Goal: Information Seeking & Learning: Learn about a topic

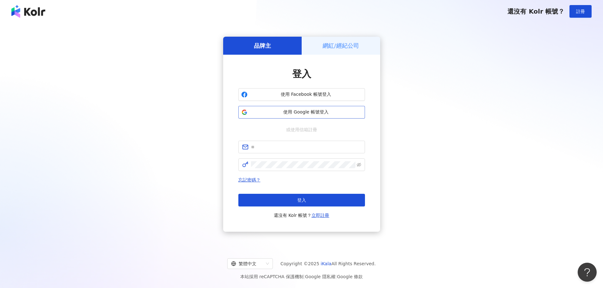
click at [301, 113] on span "使用 Google 帳號登入" at bounding box center [306, 112] width 112 height 6
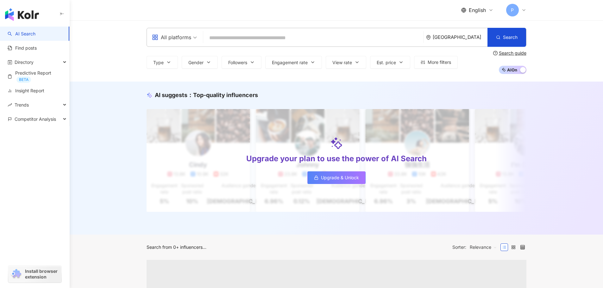
click at [178, 41] on div "All platforms" at bounding box center [171, 37] width 39 height 10
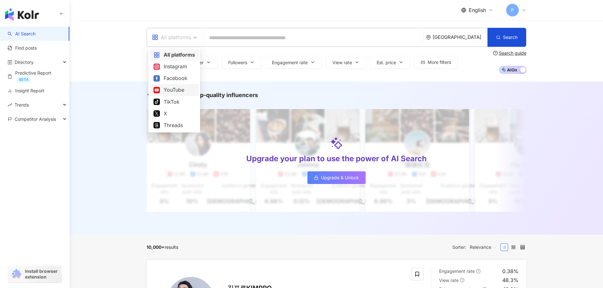
click at [171, 92] on div "YouTube" at bounding box center [173, 90] width 41 height 8
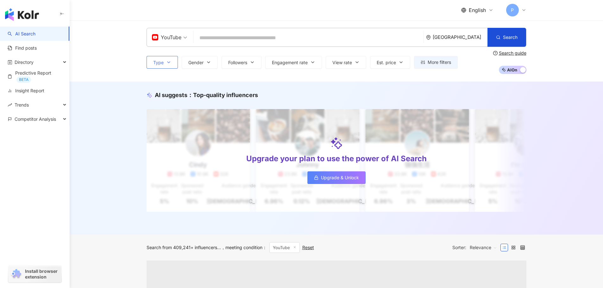
click at [162, 62] on span "Type" at bounding box center [158, 62] width 10 height 5
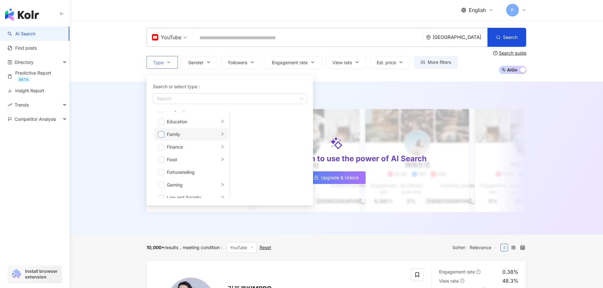
scroll to position [63, 0]
click at [211, 171] on div "Gaming" at bounding box center [193, 169] width 53 height 7
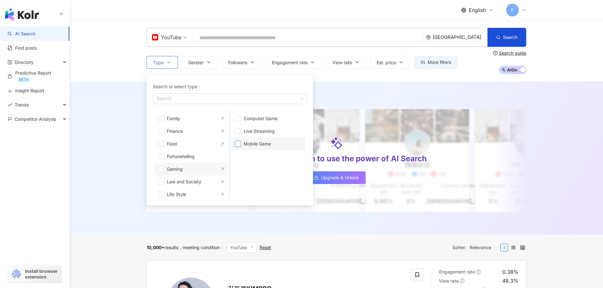
click at [238, 143] on span "button" at bounding box center [238, 144] width 6 height 6
click at [239, 130] on span "button" at bounding box center [238, 131] width 6 height 6
click at [238, 118] on span "button" at bounding box center [238, 118] width 6 height 6
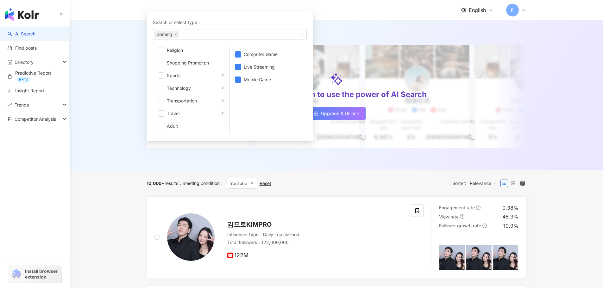
scroll to position [95, 0]
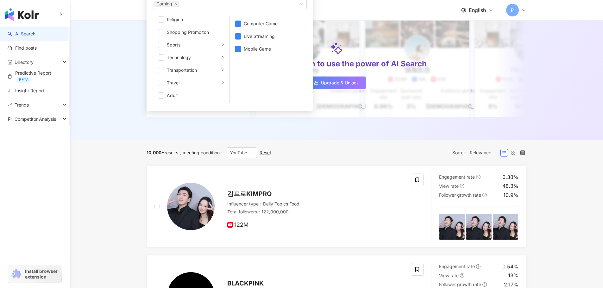
click at [111, 102] on div "AI suggests ： Top-quality influencers Upgrade your plan to use the power of AI …" at bounding box center [336, 63] width 533 height 153
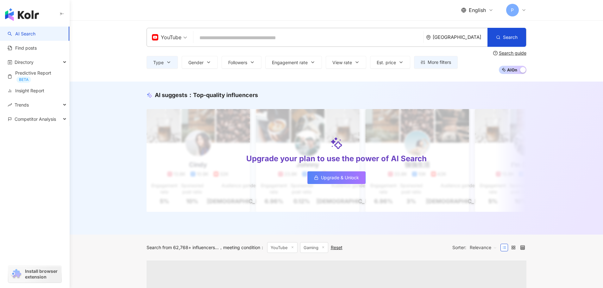
click at [200, 71] on div "Type Gender Followers Engagement rate View rate Est. price More filters Search …" at bounding box center [336, 62] width 380 height 23
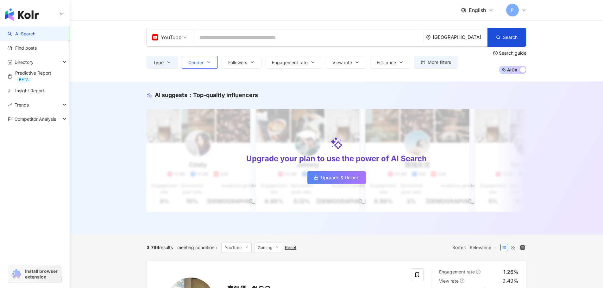
click at [205, 61] on button "Gender" at bounding box center [200, 62] width 36 height 13
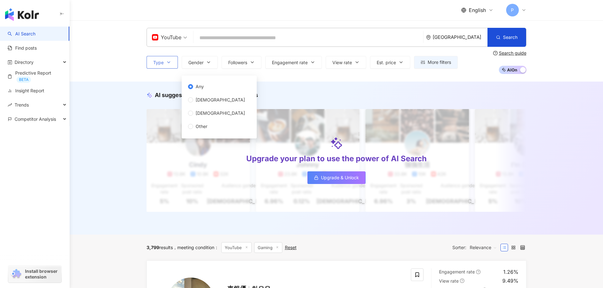
click at [169, 64] on icon "button" at bounding box center [168, 62] width 5 height 5
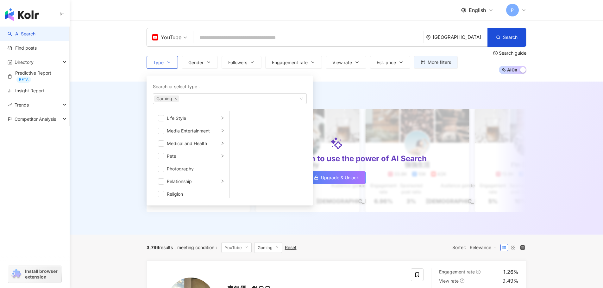
scroll to position [63, 0]
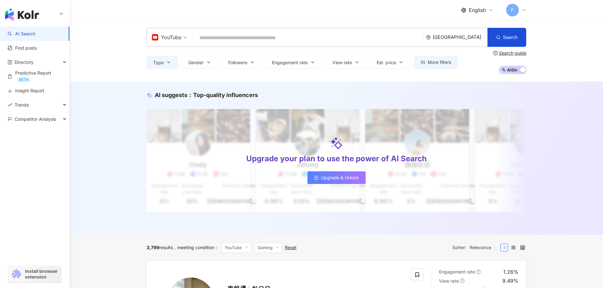
click at [208, 70] on div "Type Search or select type : Gaming Art and Entertainment Beauty and Fashion Cl…" at bounding box center [336, 62] width 380 height 23
click at [209, 64] on icon "button" at bounding box center [208, 62] width 5 height 5
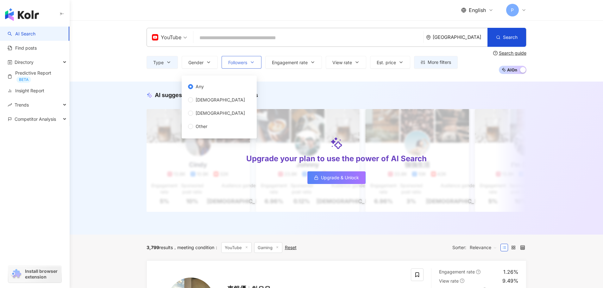
click at [245, 62] on span "Followers" at bounding box center [237, 62] width 19 height 5
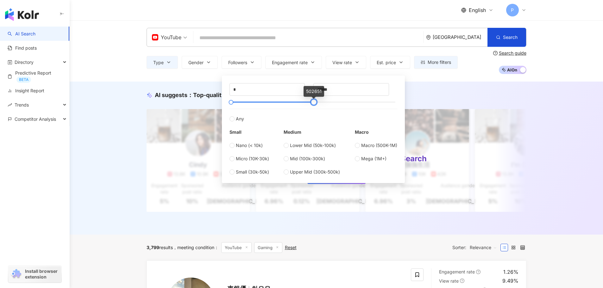
drag, startPoint x: 396, startPoint y: 103, endPoint x: 314, endPoint y: 103, distance: 81.6
click at [314, 103] on div at bounding box center [313, 102] width 3 height 3
drag, startPoint x: 337, startPoint y: 90, endPoint x: 275, endPoint y: 90, distance: 62.0
click at [275, 90] on div "* - ****** Any Small Nano (< 10k) Micro (10K-30k) Small (30k-50k) Medium Lower …" at bounding box center [313, 129] width 168 height 92
type input "******"
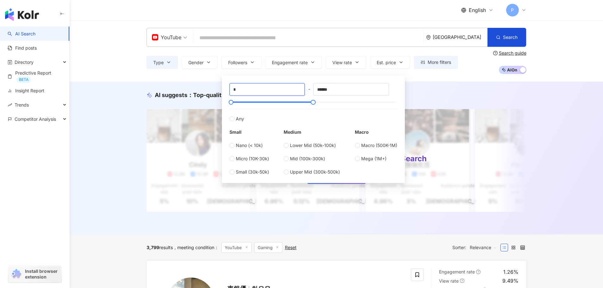
drag, startPoint x: 242, startPoint y: 92, endPoint x: 195, endPoint y: 90, distance: 47.5
type input "*****"
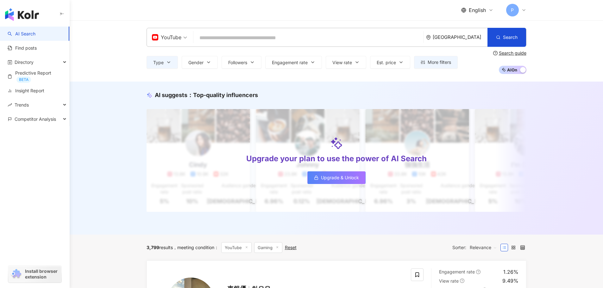
click at [459, 85] on div "AI suggests ： Top-quality influencers Upgrade your plan to use the power of AI …" at bounding box center [336, 158] width 533 height 153
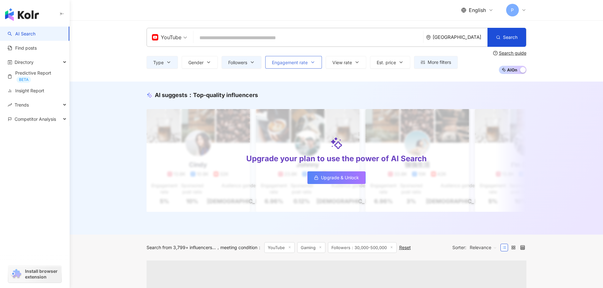
click at [282, 63] on span "Engagement rate" at bounding box center [290, 62] width 36 height 5
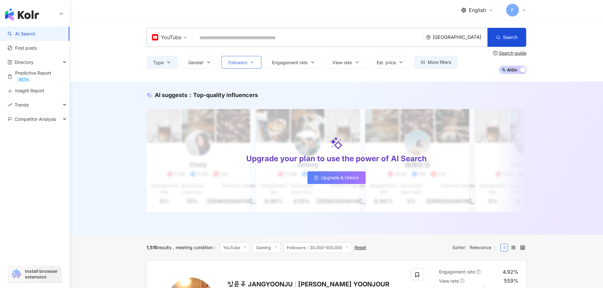
click at [253, 63] on icon "button" at bounding box center [252, 62] width 3 height 1
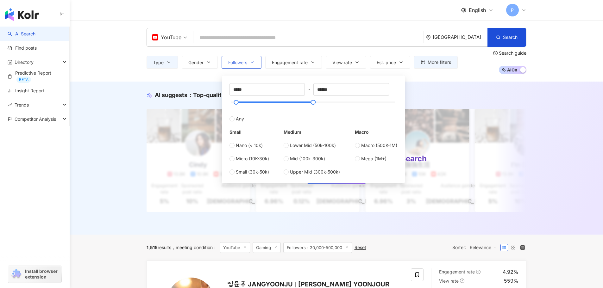
click at [252, 64] on icon "button" at bounding box center [252, 62] width 5 height 5
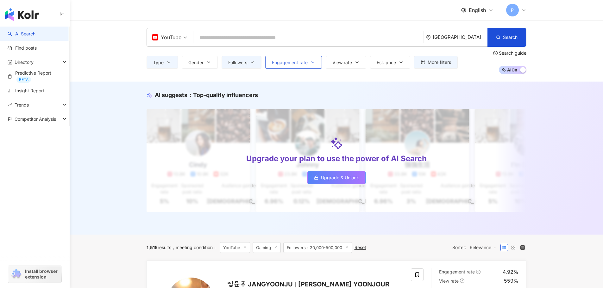
click at [280, 61] on span "Engagement rate" at bounding box center [290, 62] width 36 height 5
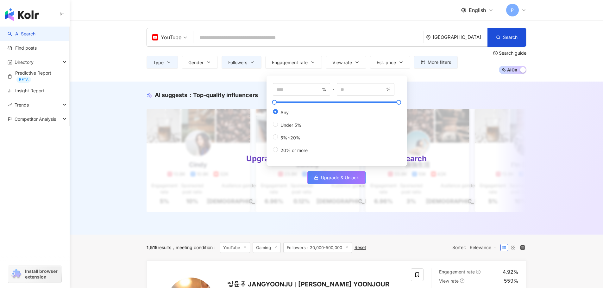
click at [353, 73] on div "% - % Any Under 5% 5%~20% 20% or more" at bounding box center [336, 119] width 140 height 94
click at [351, 65] on button "View rate" at bounding box center [346, 62] width 40 height 13
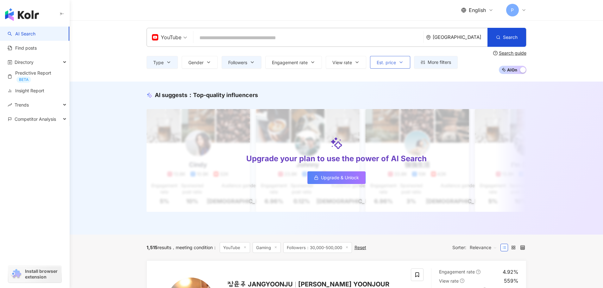
click at [384, 61] on span "Est. price" at bounding box center [385, 62] width 19 height 5
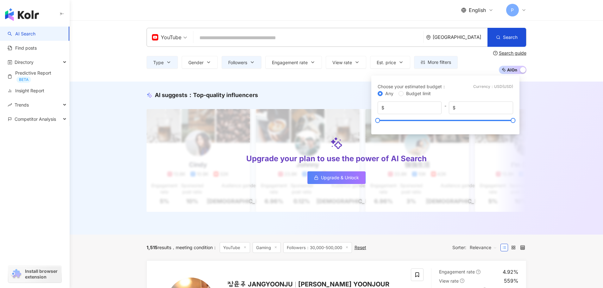
click at [539, 93] on div "AI suggests ： Top-quality influencers Upgrade your plan to use the power of AI …" at bounding box center [336, 158] width 533 height 153
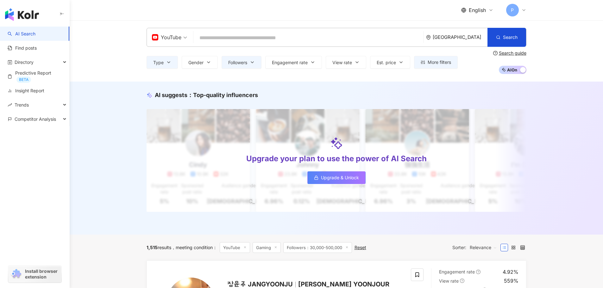
click at [456, 34] on div "South Korea" at bounding box center [459, 36] width 55 height 5
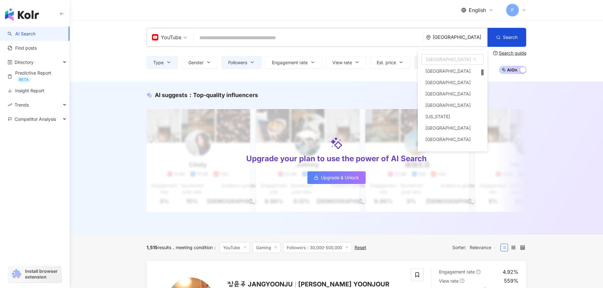
scroll to position [193, 0]
click at [441, 54] on div "South Korea as ad ao Andorra Angola Anguilla Antarctica Antigua and Barbuda Arg…" at bounding box center [453, 57] width 70 height 15
click at [439, 58] on span "South Korea" at bounding box center [452, 59] width 61 height 10
type input "*"
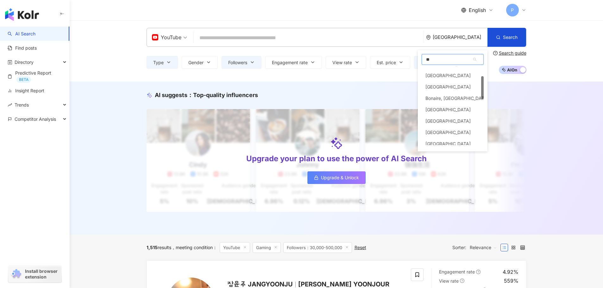
type input "***"
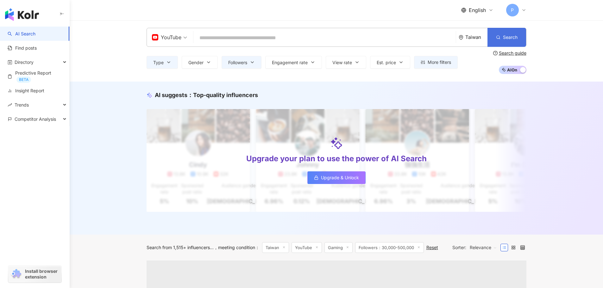
click at [506, 38] on span "Search" at bounding box center [510, 37] width 15 height 5
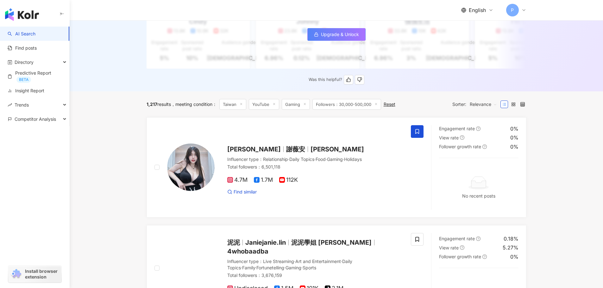
scroll to position [190, 0]
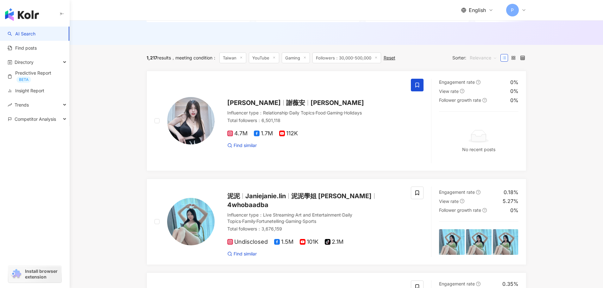
click at [480, 63] on span "Relevance" at bounding box center [483, 58] width 27 height 10
click at [494, 85] on div "Followers" at bounding box center [492, 86] width 42 height 7
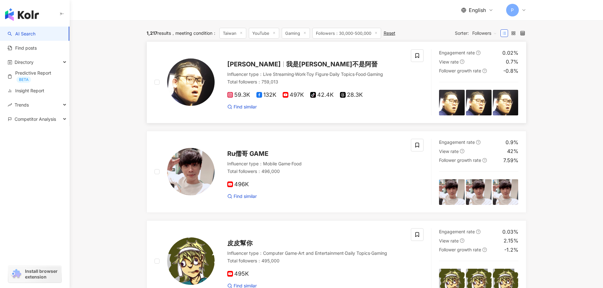
scroll to position [253, 0]
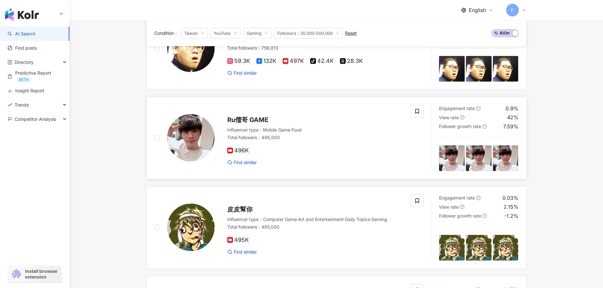
click at [243, 124] on span "Ru儒哥 GAME" at bounding box center [247, 120] width 41 height 8
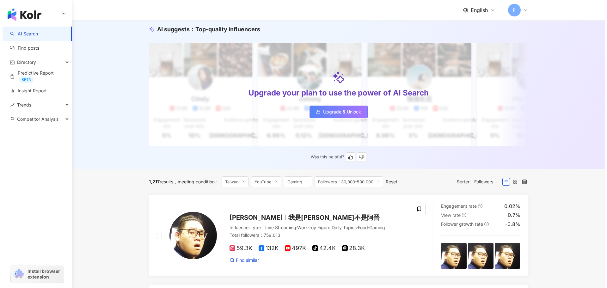
scroll to position [0, 0]
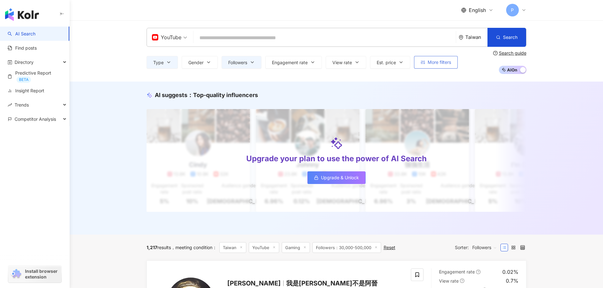
click at [447, 64] on span "More filters" at bounding box center [438, 62] width 23 height 5
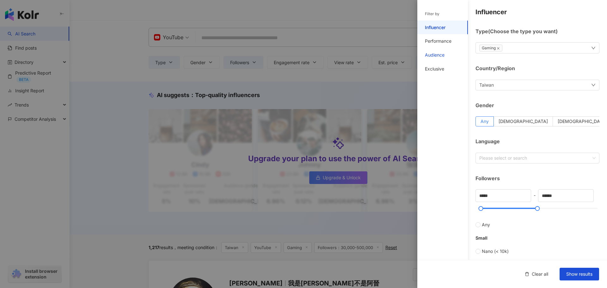
click at [439, 56] on div "Audience" at bounding box center [435, 55] width 20 height 6
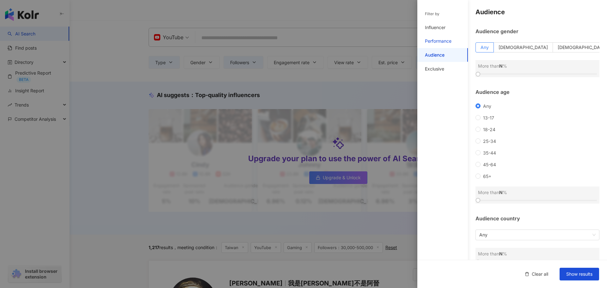
click at [439, 44] on div "Performance" at bounding box center [438, 41] width 27 height 6
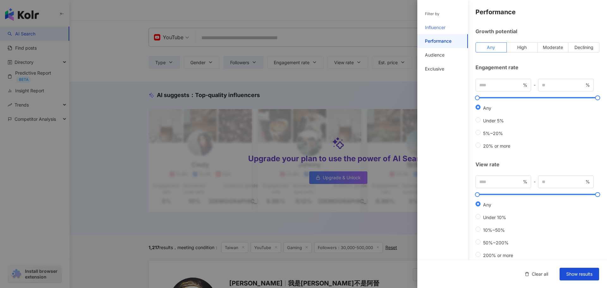
click at [440, 31] on div "Influencer" at bounding box center [443, 28] width 51 height 14
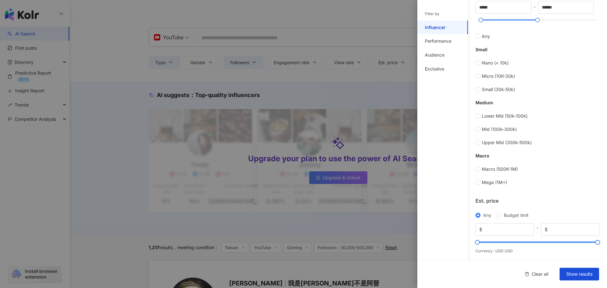
scroll to position [190, 0]
click at [435, 17] on div "Filter by" at bounding box center [443, 14] width 51 height 13
click at [436, 15] on div "Filter by" at bounding box center [432, 13] width 15 height 5
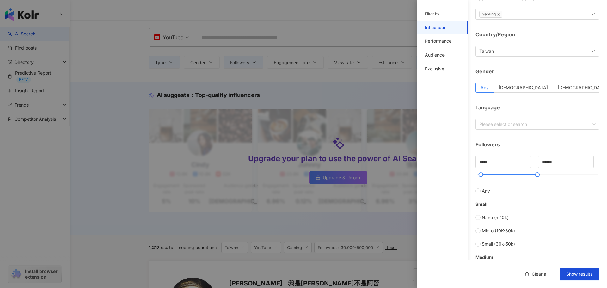
scroll to position [0, 0]
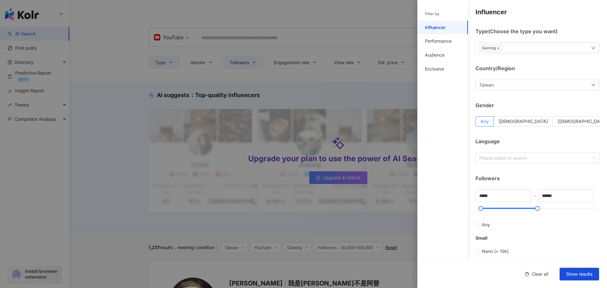
click at [539, 48] on div "Gaming" at bounding box center [538, 47] width 124 height 11
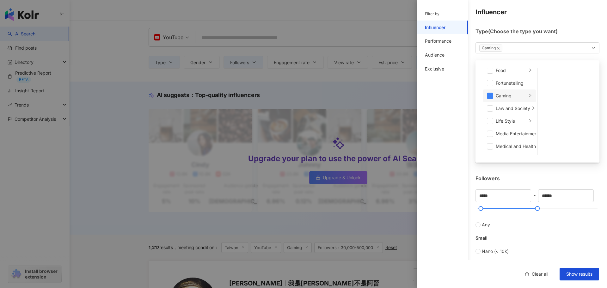
scroll to position [93, 0]
click at [520, 124] on div "Life Style" at bounding box center [511, 122] width 31 height 7
click at [466, 121] on div "Filter by Influencer Performance Audience Exclusive" at bounding box center [443, 148] width 51 height 281
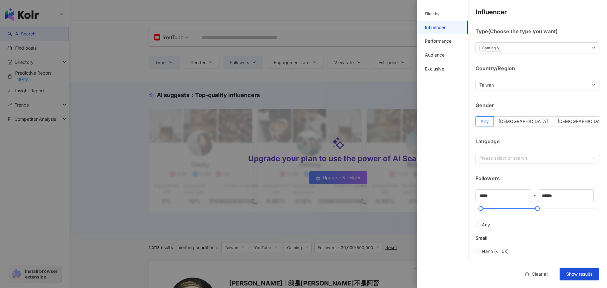
click at [546, 49] on div "Gaming" at bounding box center [538, 47] width 124 height 11
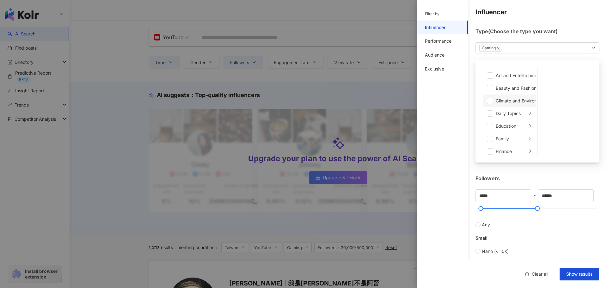
scroll to position [95, 0]
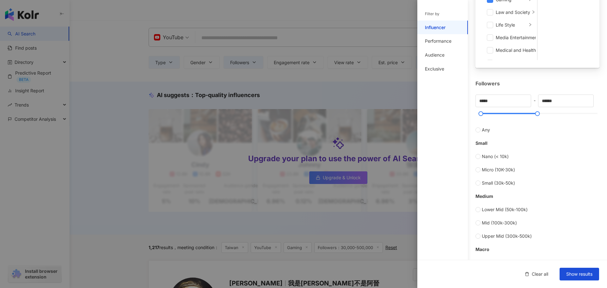
click at [461, 101] on div "Filter by Influencer Performance Audience Exclusive" at bounding box center [443, 148] width 51 height 281
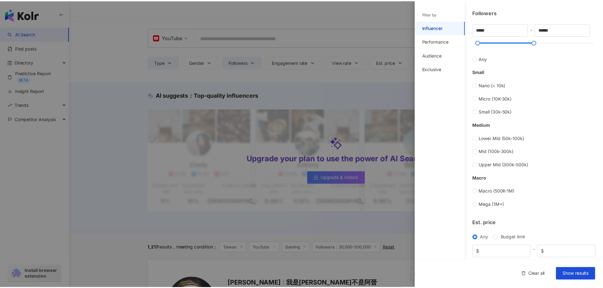
scroll to position [190, 0]
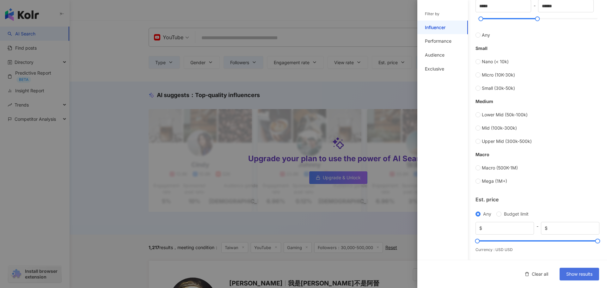
click at [574, 274] on span "Show results" at bounding box center [580, 274] width 26 height 5
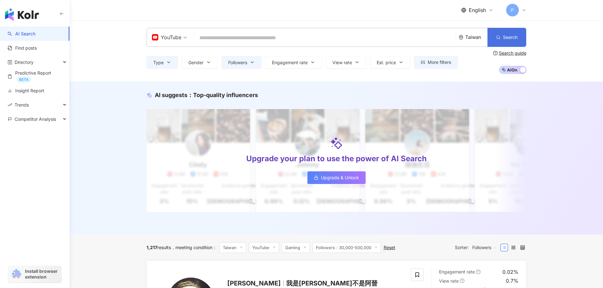
click at [516, 40] on span "Search" at bounding box center [510, 37] width 15 height 5
click at [506, 40] on button "Search" at bounding box center [506, 37] width 39 height 19
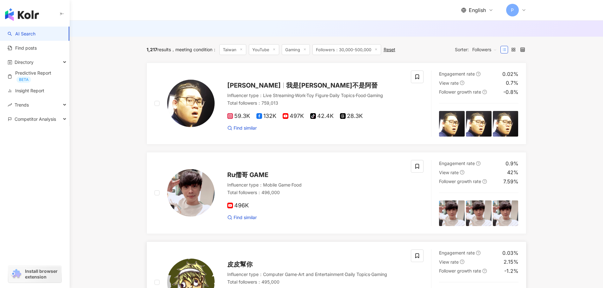
scroll to position [197, 0]
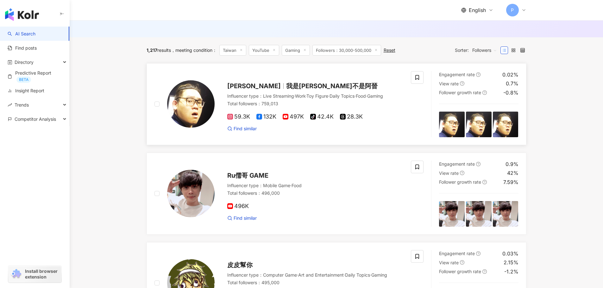
click at [292, 120] on span "497K" at bounding box center [293, 117] width 21 height 7
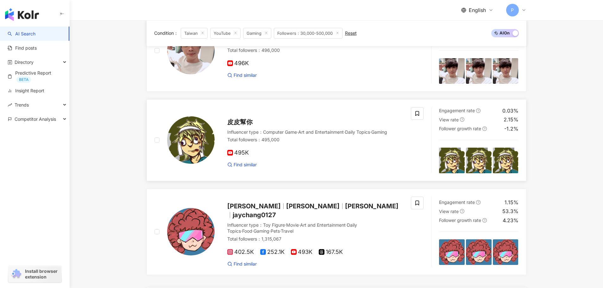
scroll to position [387, 0]
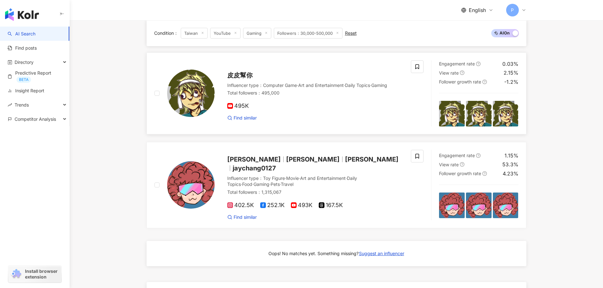
click at [240, 109] on span "495K" at bounding box center [238, 106] width 22 height 7
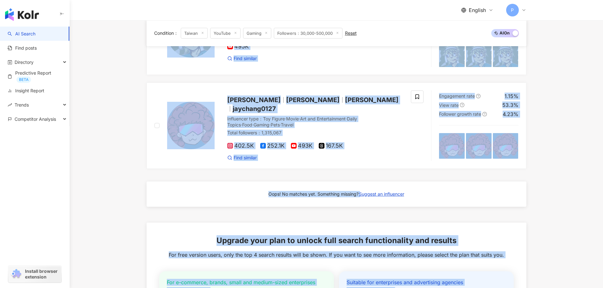
scroll to position [609, 0]
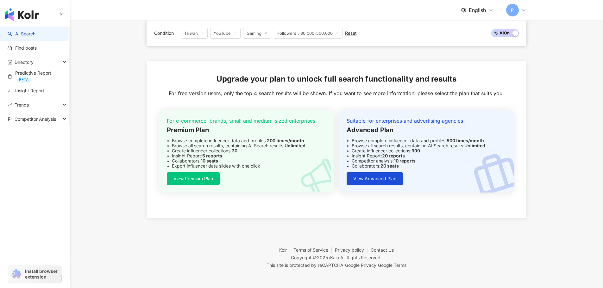
drag, startPoint x: 144, startPoint y: 78, endPoint x: 377, endPoint y: 58, distance: 234.1
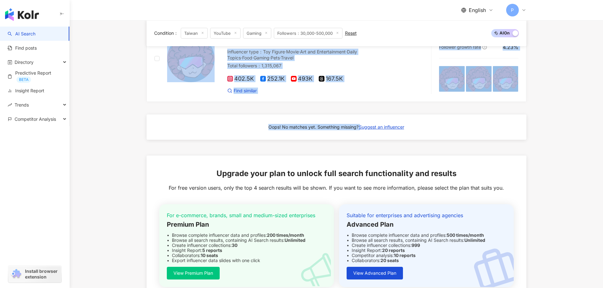
click at [462, 138] on div "Oops! No matches yet. Something missing? Suggest an influencer" at bounding box center [336, 127] width 380 height 25
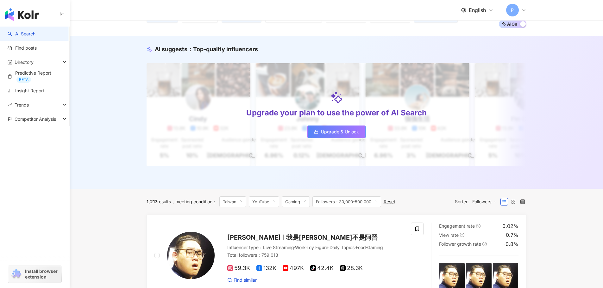
scroll to position [100, 0]
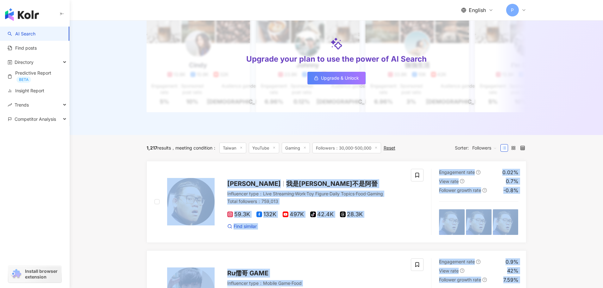
drag, startPoint x: 468, startPoint y: 133, endPoint x: 140, endPoint y: 189, distance: 332.2
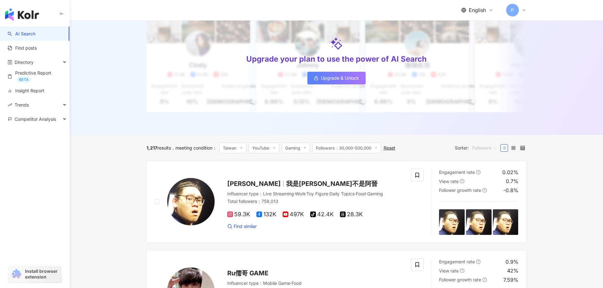
click at [479, 151] on span "Followers" at bounding box center [484, 148] width 25 height 10
click at [483, 167] on div "Relevance" at bounding box center [493, 165] width 42 height 7
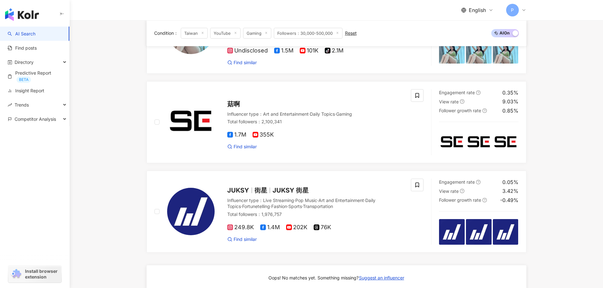
scroll to position [311, 0]
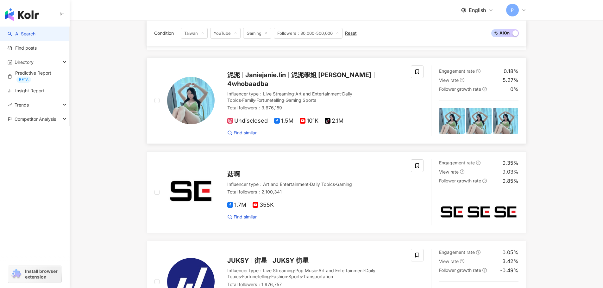
click at [285, 98] on span "Gaming" at bounding box center [293, 99] width 16 height 5
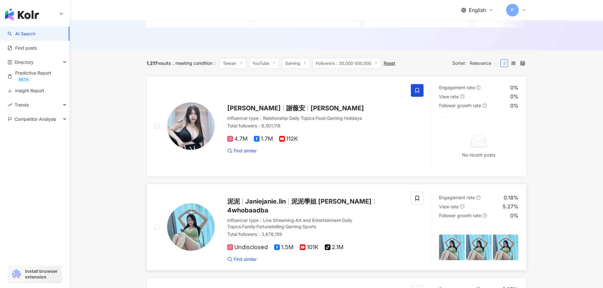
scroll to position [90, 0]
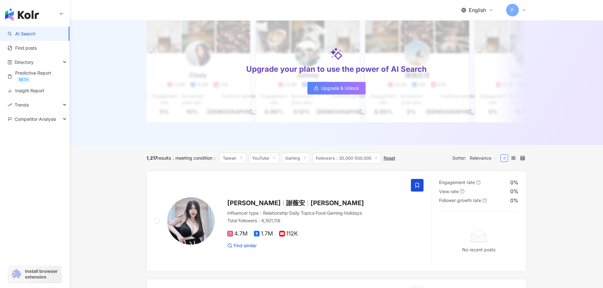
drag, startPoint x: 117, startPoint y: 215, endPoint x: 119, endPoint y: 213, distance: 3.4
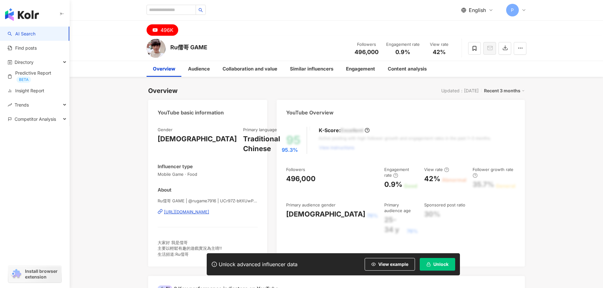
click at [209, 210] on div "https://www.youtube.com/channel/UCr97Z-bltXUwPi7jfVX7amA" at bounding box center [186, 212] width 45 height 6
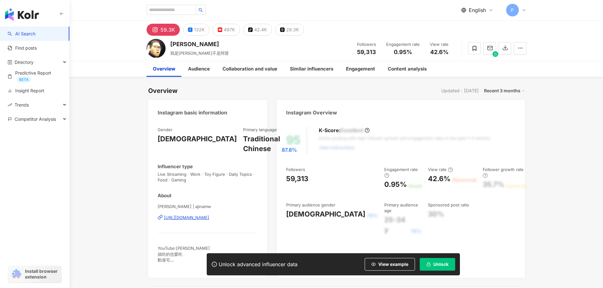
click at [200, 219] on div "https://www.instagram.com/ajinamw/" at bounding box center [186, 218] width 45 height 6
click at [222, 28] on button "497K" at bounding box center [226, 30] width 27 height 12
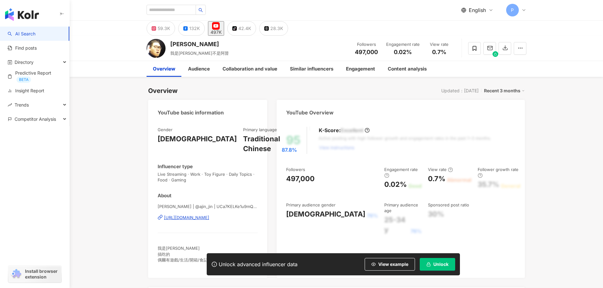
click at [207, 220] on div "https://www.youtube.com/channel/UCa7KELKe1u9mQ5jWMdIB-HQ" at bounding box center [186, 218] width 45 height 6
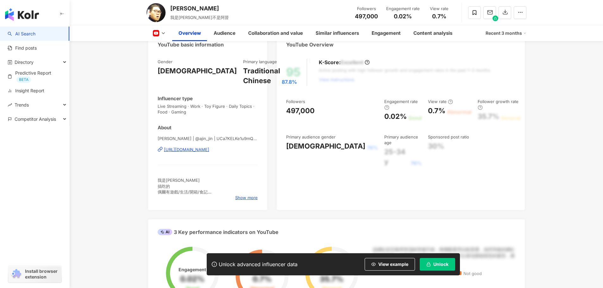
scroll to position [95, 0]
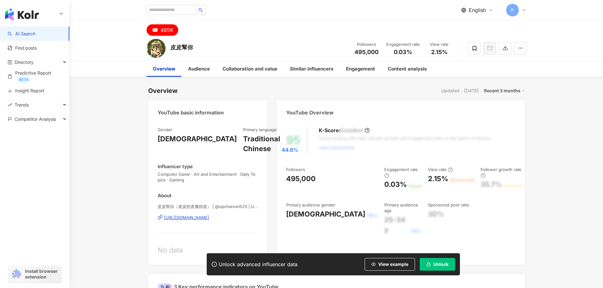
click at [209, 219] on div "https://www.youtube.com/channel/UCwdLMfWu4X1QpbQJAEGJ1ig" at bounding box center [186, 218] width 45 height 6
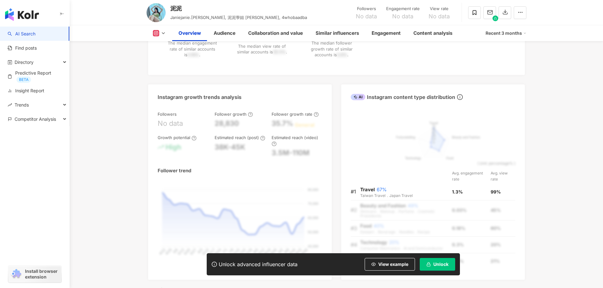
scroll to position [348, 0]
